Goal: Task Accomplishment & Management: Use online tool/utility

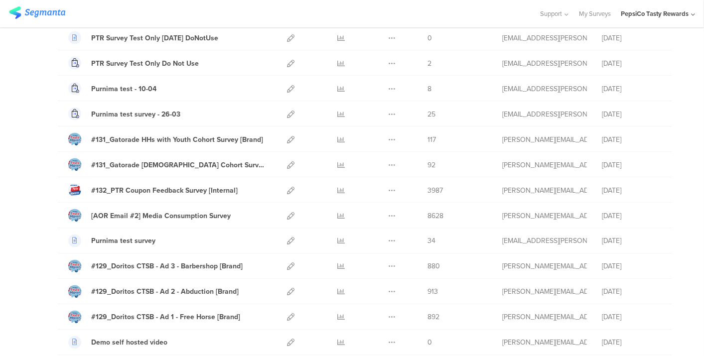
scroll to position [968, 0]
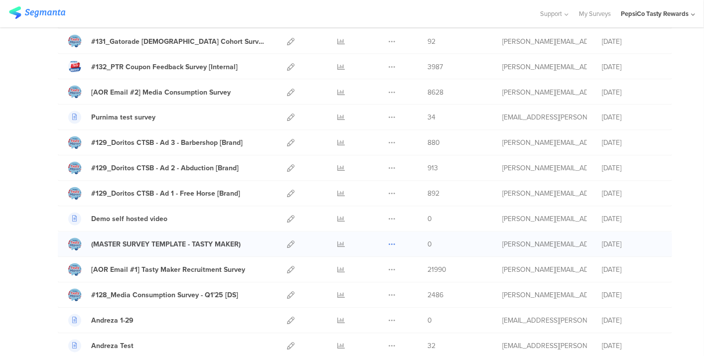
click at [388, 241] on icon at bounding box center [391, 244] width 7 height 7
click at [373, 264] on button "Duplicate" at bounding box center [372, 270] width 55 height 18
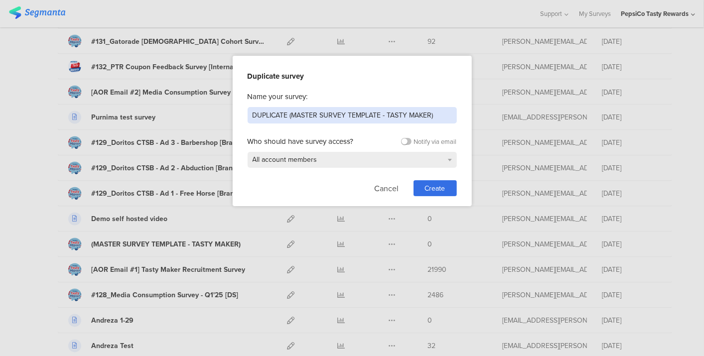
click at [314, 120] on input "DUPLICATE (MASTER SURVEY TEMPLATE - TASTY MAKER)" at bounding box center [352, 115] width 209 height 16
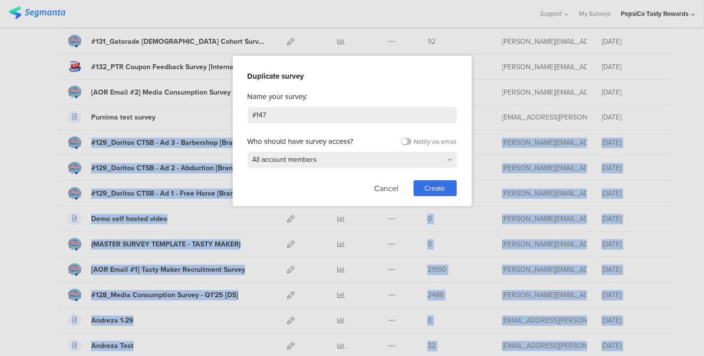
click at [0, 141] on html "You are using an unsupported version of Internet Explorer. Unsupported browsers…" at bounding box center [352, 178] width 704 height 356
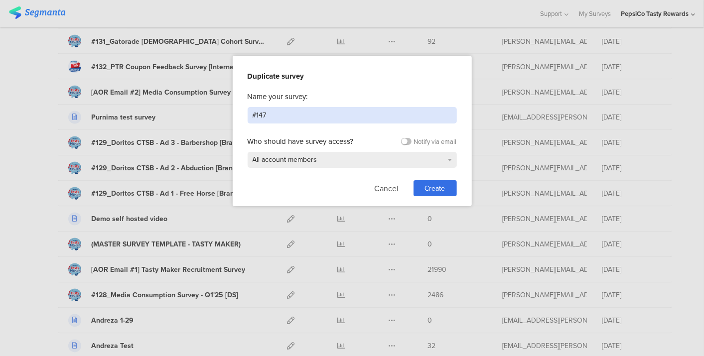
click at [337, 115] on input "#147" at bounding box center [352, 115] width 209 height 16
type input "#147_Starry Retail Promo Survey [Internal]"
click at [423, 188] on div "Create" at bounding box center [435, 188] width 43 height 16
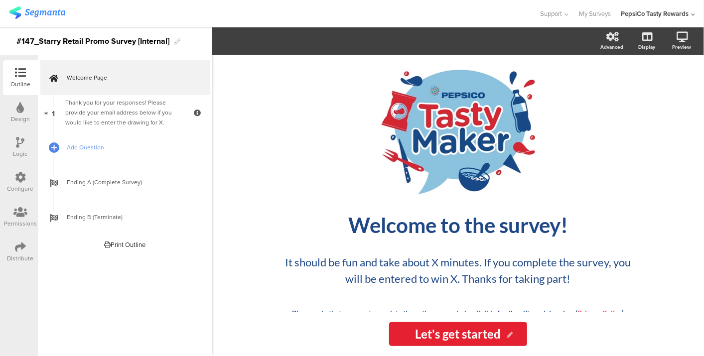
click at [23, 188] on div "Configure" at bounding box center [20, 188] width 26 height 9
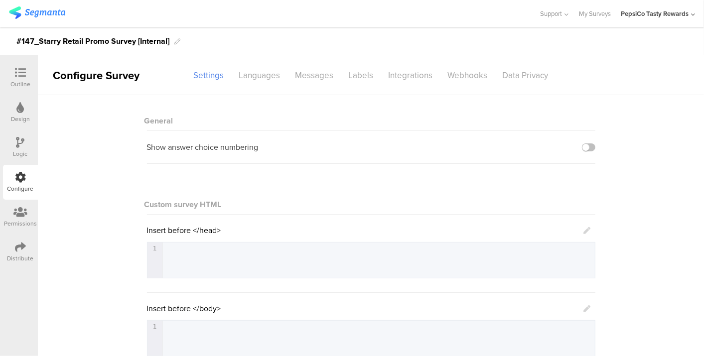
click at [8, 256] on div "Distribute" at bounding box center [20, 258] width 26 height 9
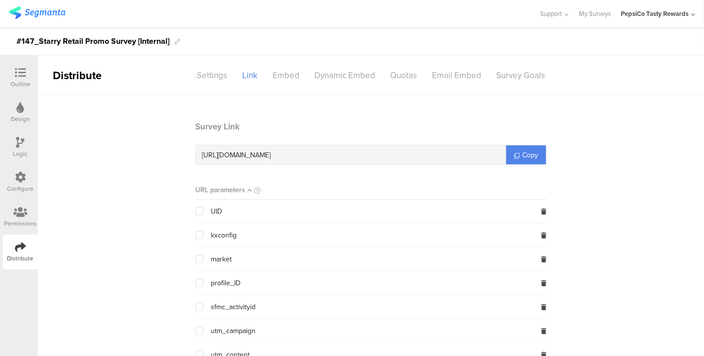
click at [196, 209] on span at bounding box center [199, 211] width 8 height 8
click at [203, 207] on input "checkbox" at bounding box center [203, 207] width 0 height 0
click at [195, 261] on span at bounding box center [199, 259] width 8 height 8
click at [203, 255] on input "checkbox" at bounding box center [203, 255] width 0 height 0
click at [196, 283] on span at bounding box center [199, 283] width 8 height 8
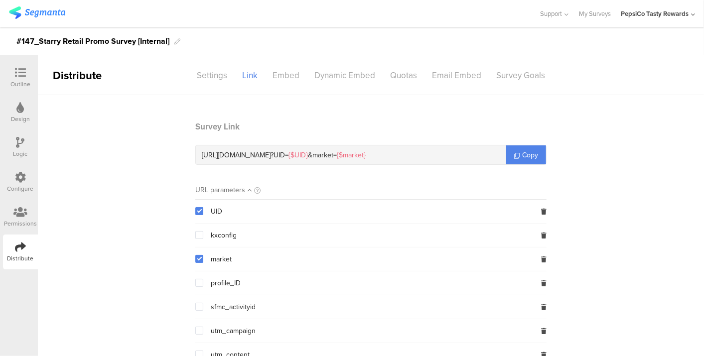
click at [203, 279] on input "checkbox" at bounding box center [203, 279] width 0 height 0
click at [526, 156] on span "Copy" at bounding box center [530, 155] width 16 height 10
click at [22, 80] on div "Outline" at bounding box center [20, 84] width 20 height 9
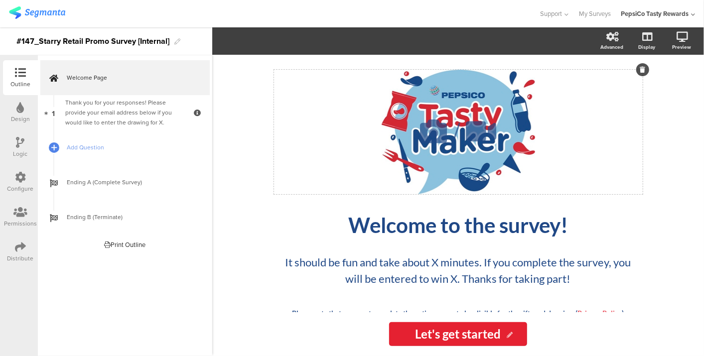
click at [425, 117] on icon at bounding box center [434, 132] width 34 height 34
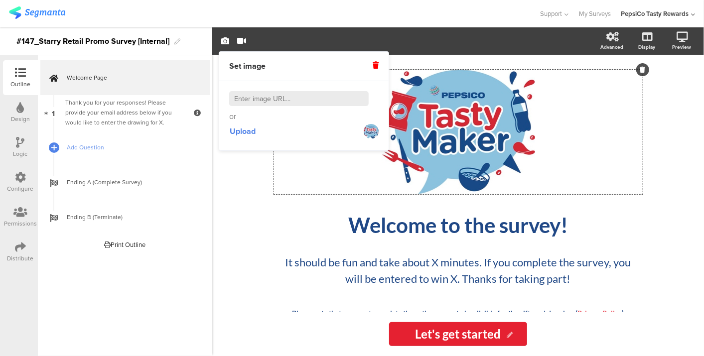
click at [377, 68] on icon at bounding box center [376, 65] width 6 height 7
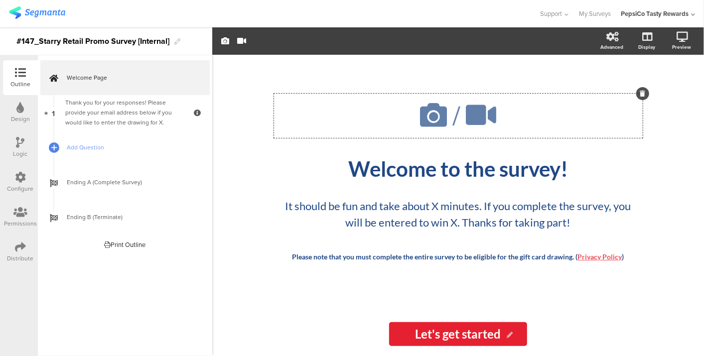
click at [250, 323] on div "/ Welcome to the survey! Welcome to the survey! It should be fun and take about…" at bounding box center [458, 206] width 419 height 302
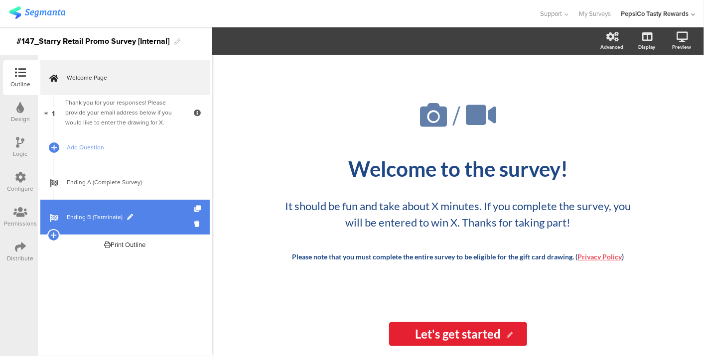
click at [132, 220] on span "Ending B (Terminate)" at bounding box center [131, 217] width 128 height 10
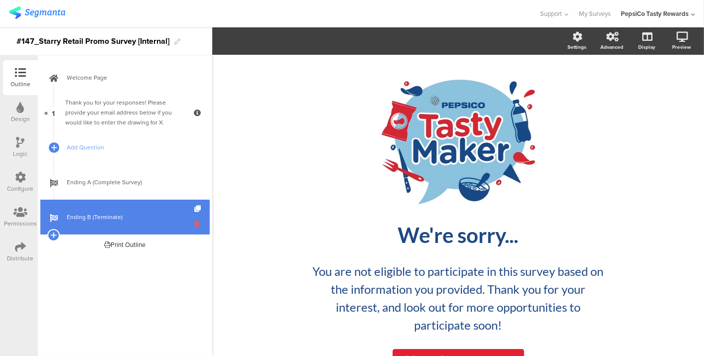
click at [201, 219] on icon at bounding box center [198, 223] width 8 height 9
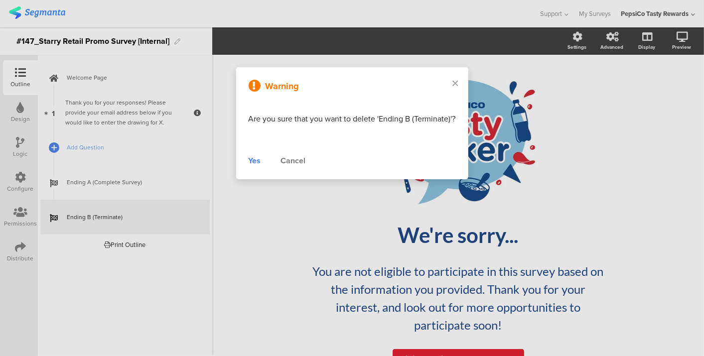
click at [263, 159] on div "Yes Cancel" at bounding box center [352, 161] width 207 height 12
click at [258, 159] on div "Yes" at bounding box center [255, 161] width 12 height 12
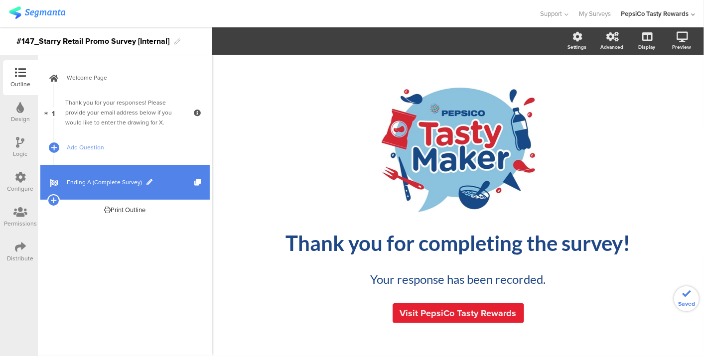
click at [133, 183] on span "Ending A (Complete Survey)" at bounding box center [131, 182] width 128 height 10
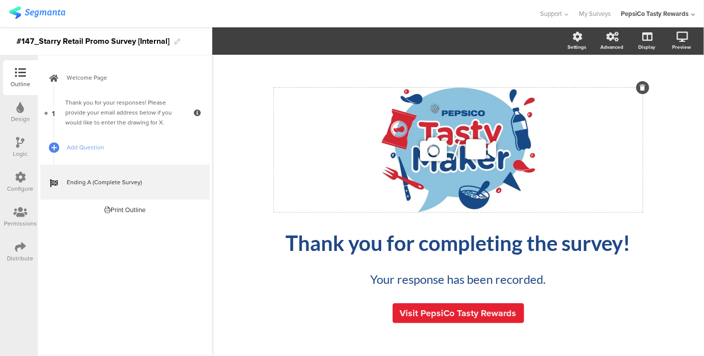
click at [514, 122] on div "/" at bounding box center [458, 150] width 369 height 125
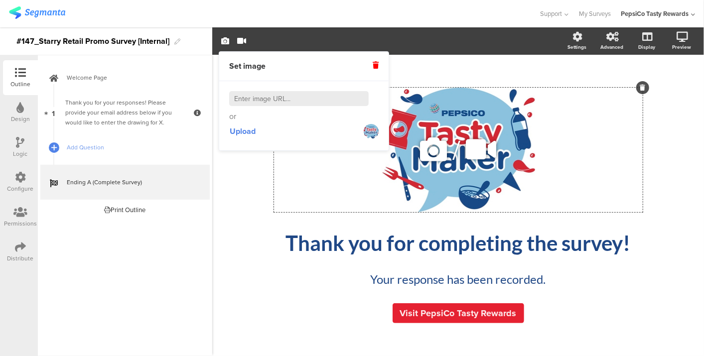
click at [644, 86] on icon at bounding box center [642, 88] width 5 height 6
